Goal: Task Accomplishment & Management: Manage account settings

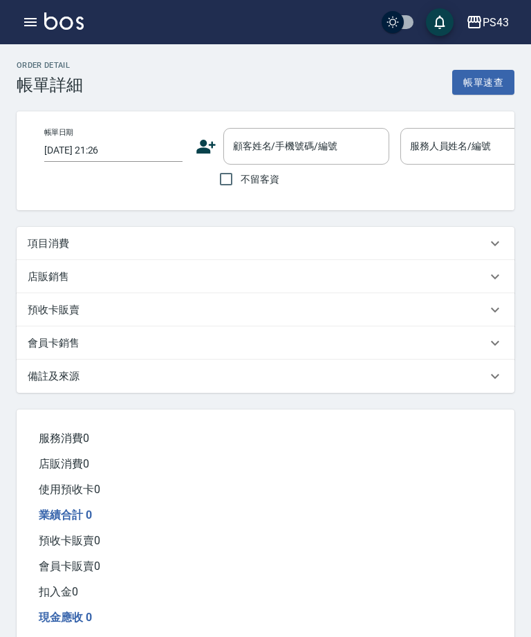
type input "[DATE] 19:53"
checkbox input "true"
type input "陳冠宇-6"
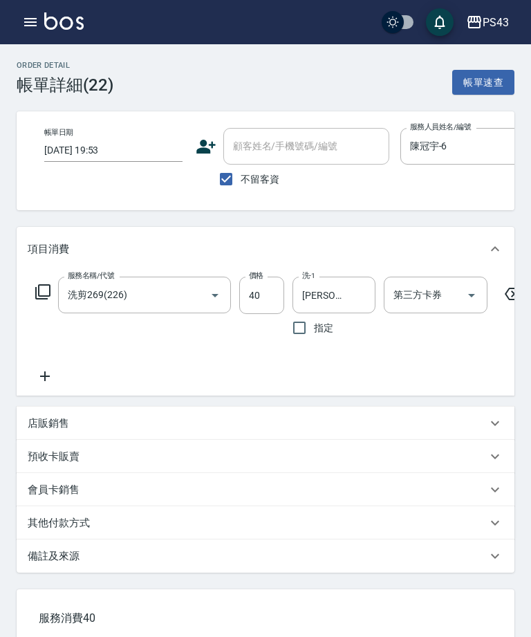
click at [265, 303] on input "40" at bounding box center [261, 294] width 45 height 37
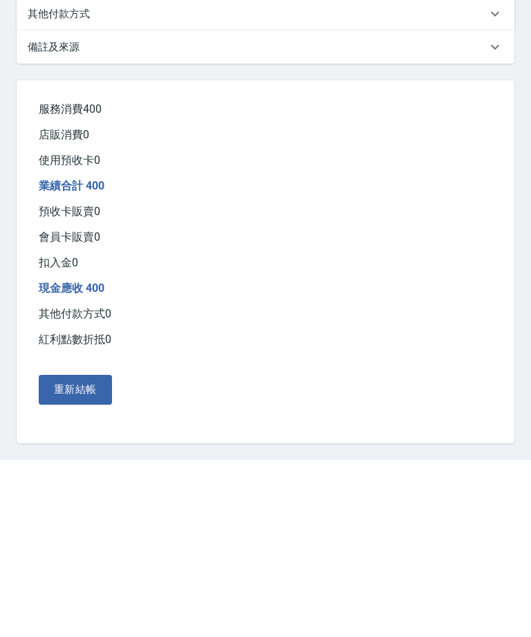
type input "400"
click at [85, 552] on button "重新結帳" at bounding box center [75, 566] width 73 height 29
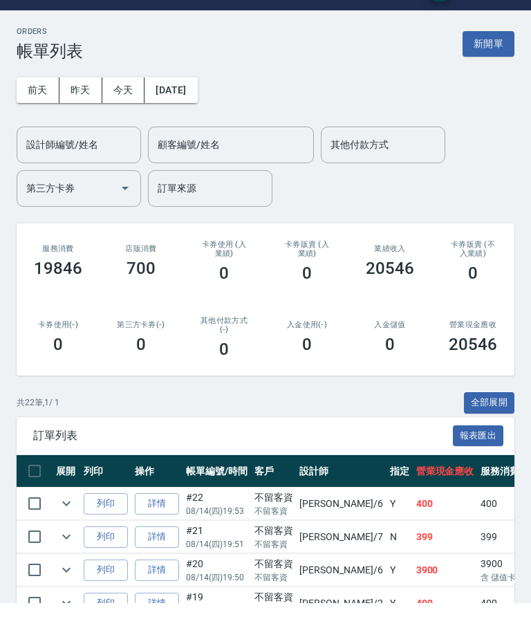
scroll to position [49, 0]
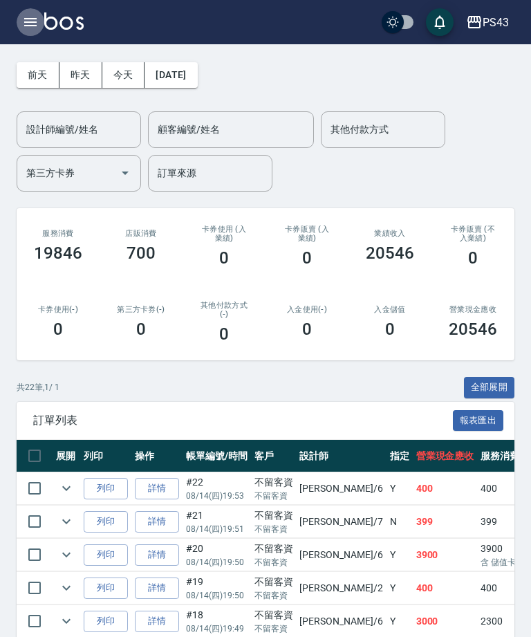
click at [31, 17] on icon "button" at bounding box center [30, 22] width 17 height 17
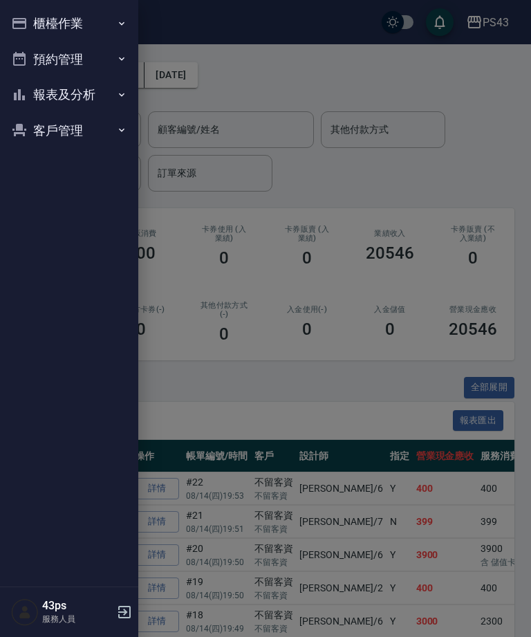
click at [109, 32] on button "櫃檯作業" at bounding box center [69, 24] width 127 height 36
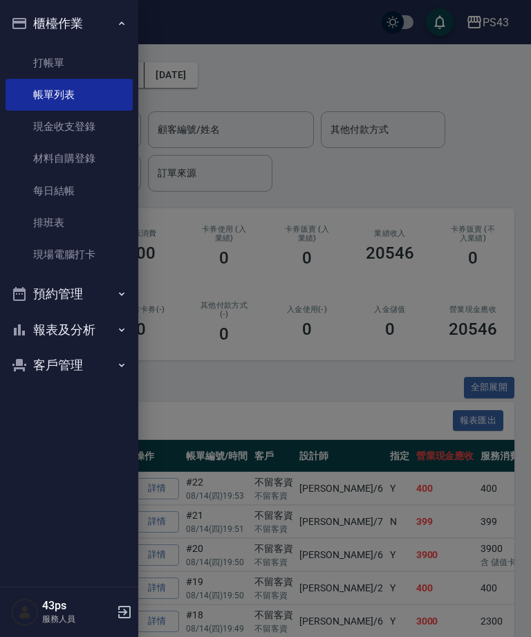
click at [88, 318] on button "報表及分析" at bounding box center [69, 330] width 127 height 36
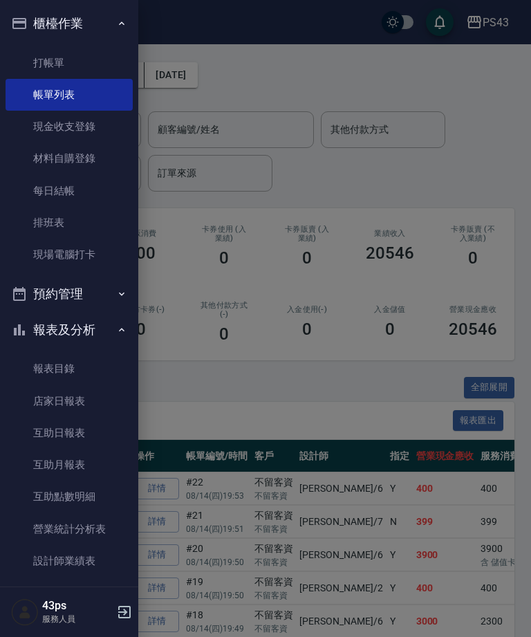
click at [92, 402] on link "店家日報表" at bounding box center [69, 401] width 127 height 32
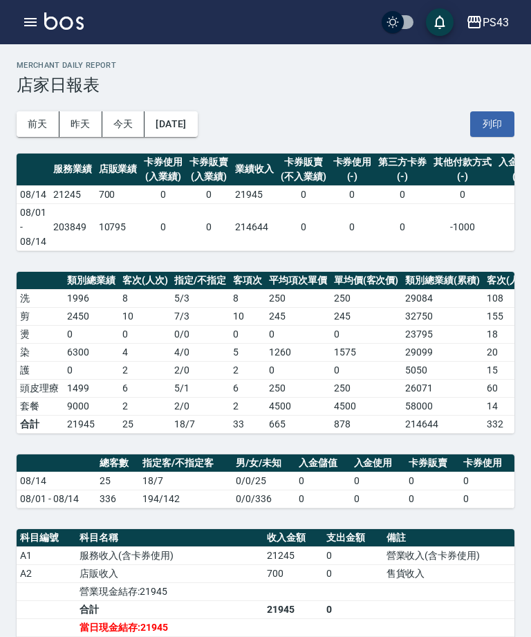
click at [78, 117] on button "昨天" at bounding box center [80, 124] width 43 height 26
click at [120, 119] on button "今天" at bounding box center [123, 124] width 43 height 26
click at [45, 18] on img at bounding box center [63, 20] width 39 height 17
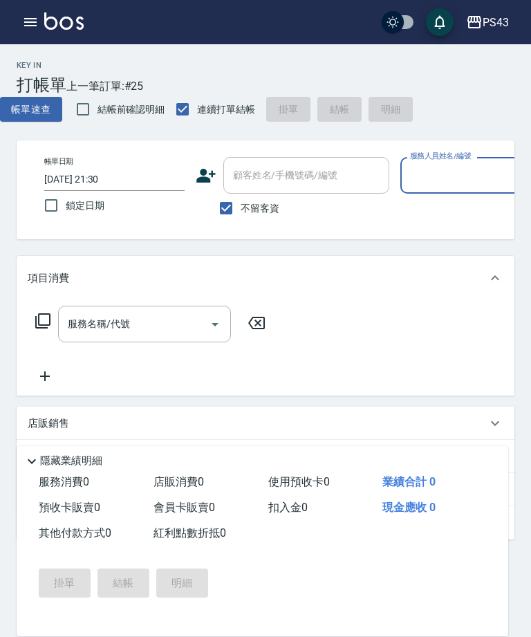
click at [16, 32] on div "PS43 登出" at bounding box center [265, 22] width 531 height 44
click at [25, 24] on icon "button" at bounding box center [30, 22] width 17 height 17
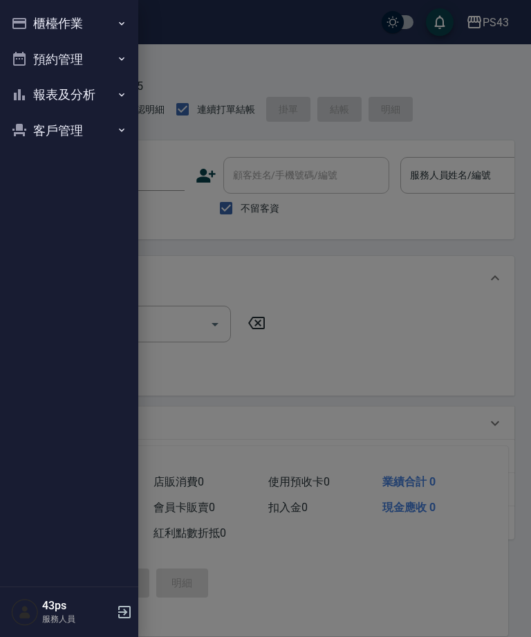
click at [43, 101] on button "報表及分析" at bounding box center [69, 95] width 127 height 36
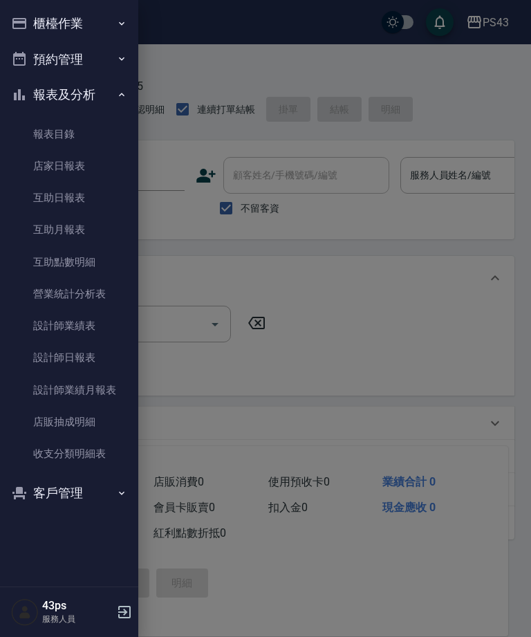
click at [47, 364] on link "設計師日報表" at bounding box center [69, 357] width 127 height 32
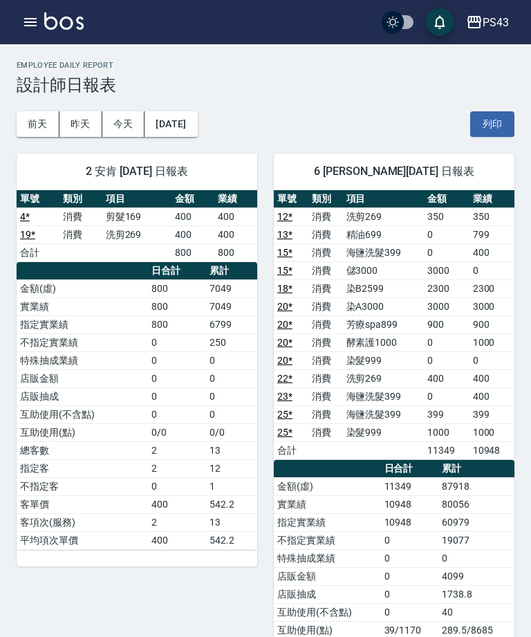
click at [32, 19] on icon "button" at bounding box center [30, 22] width 12 height 8
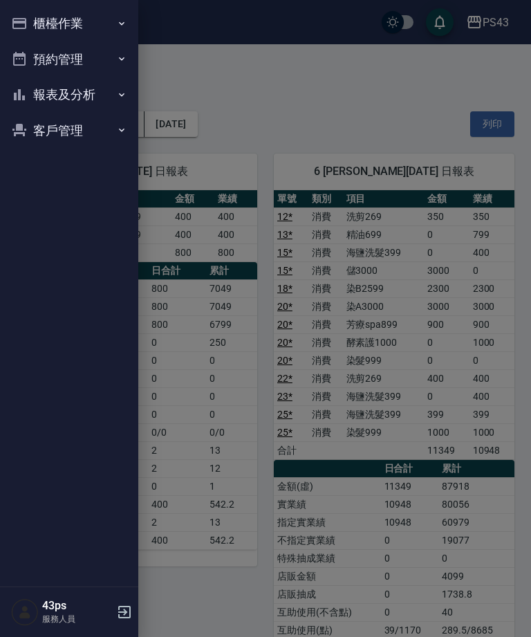
click at [28, 30] on button "櫃檯作業" at bounding box center [69, 24] width 127 height 36
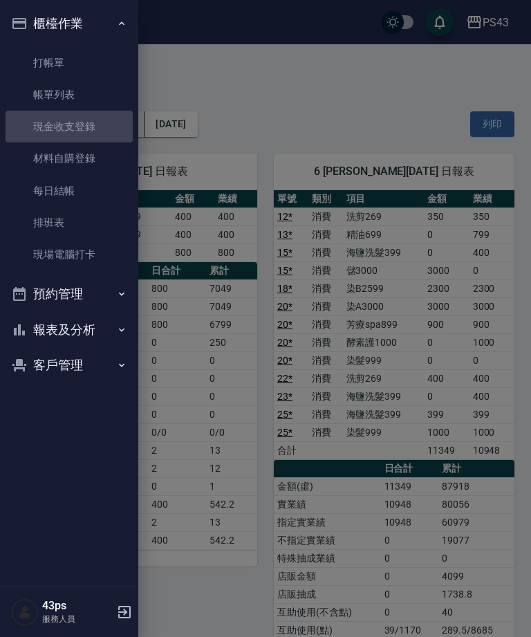
click at [53, 191] on link "每日結帳" at bounding box center [69, 191] width 127 height 32
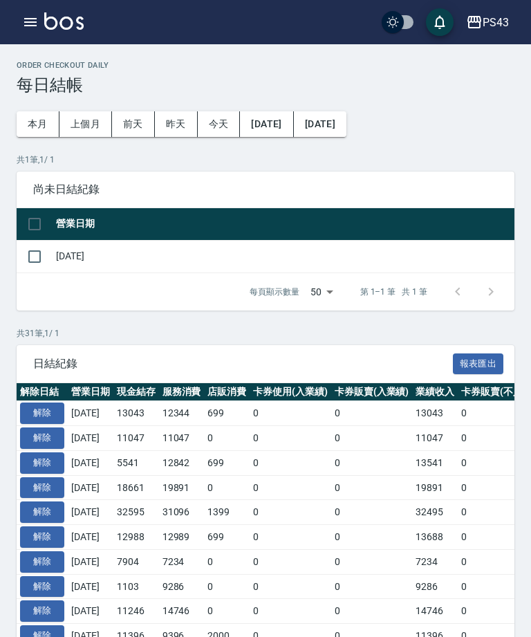
click at [39, 253] on input "checkbox" at bounding box center [34, 256] width 29 height 29
checkbox input "true"
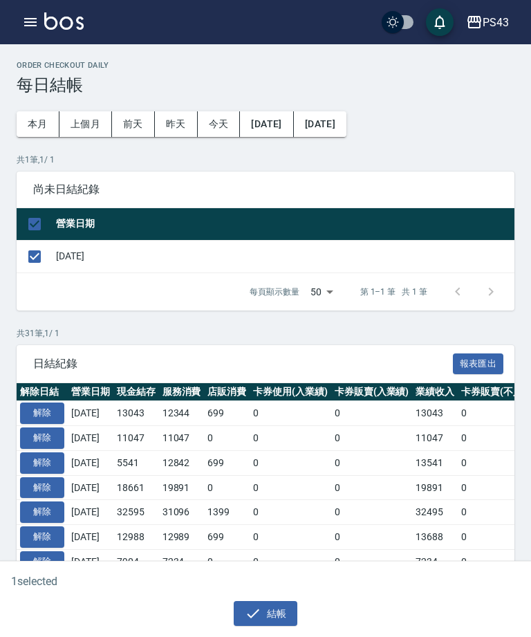
click at [266, 624] on button "結帳" at bounding box center [266, 614] width 64 height 26
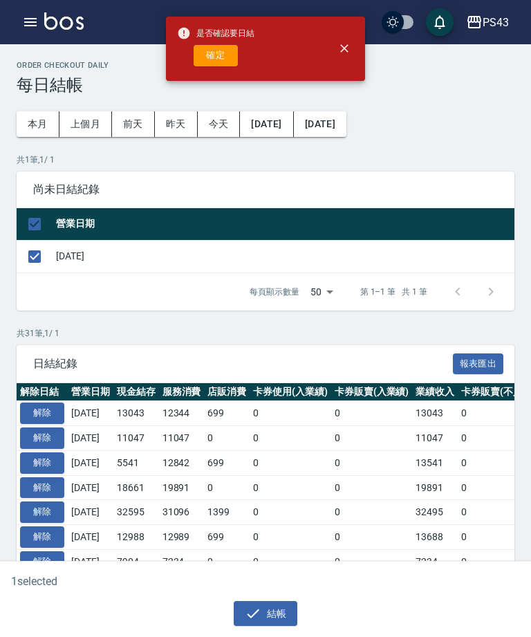
click at [220, 46] on button "確定" at bounding box center [216, 55] width 44 height 21
checkbox input "false"
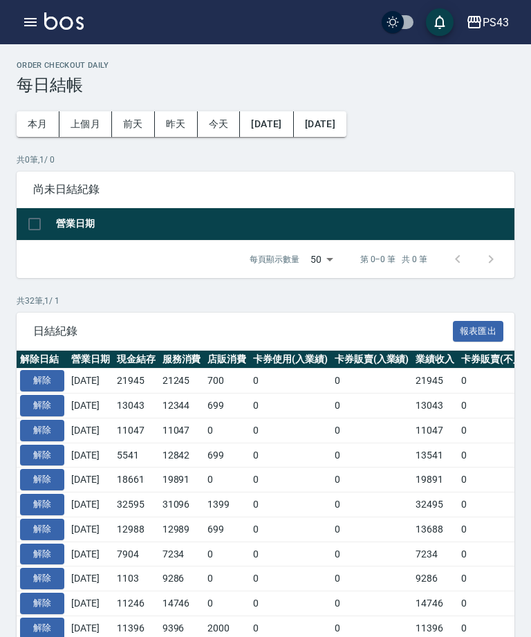
click at [21, 4] on div "PS43 登出" at bounding box center [265, 22] width 531 height 44
click at [16, 33] on div "PS43 登出" at bounding box center [265, 22] width 531 height 44
click at [21, 28] on button "button" at bounding box center [31, 22] width 28 height 28
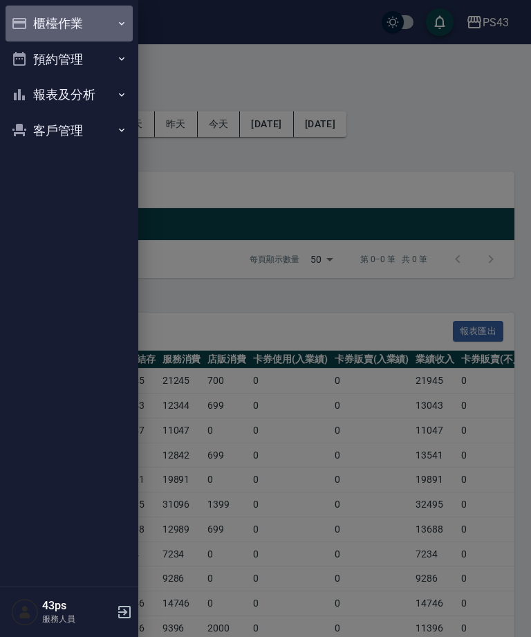
click at [30, 21] on button "櫃檯作業" at bounding box center [69, 24] width 127 height 36
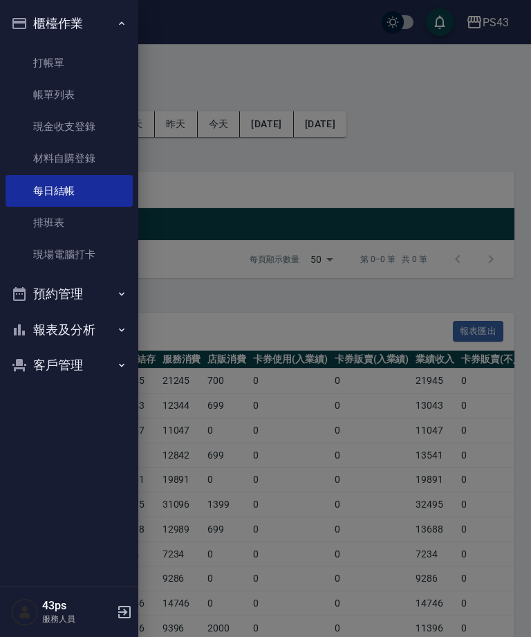
click at [66, 328] on button "報表及分析" at bounding box center [69, 330] width 127 height 36
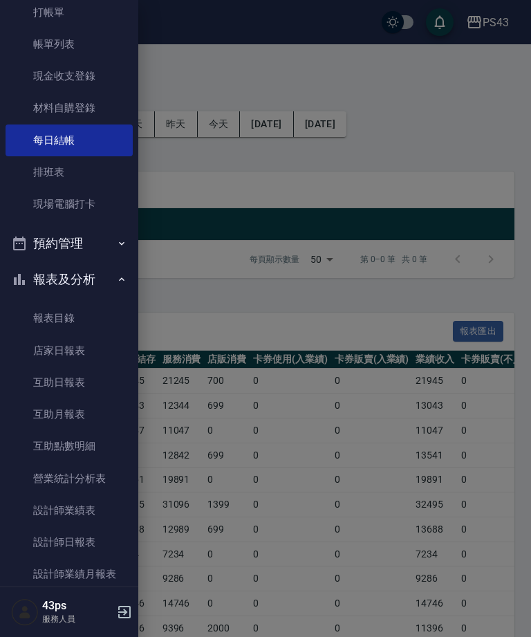
scroll to position [50, 0]
click at [62, 540] on link "設計師日報表" at bounding box center [69, 542] width 127 height 32
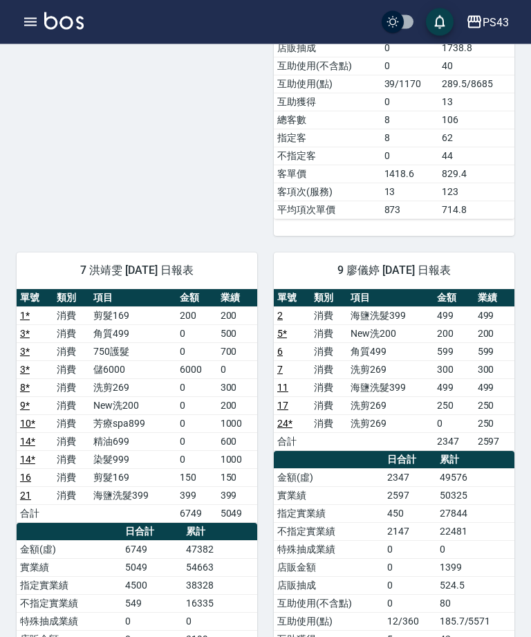
scroll to position [546, 0]
